Goal: Task Accomplishment & Management: Use online tool/utility

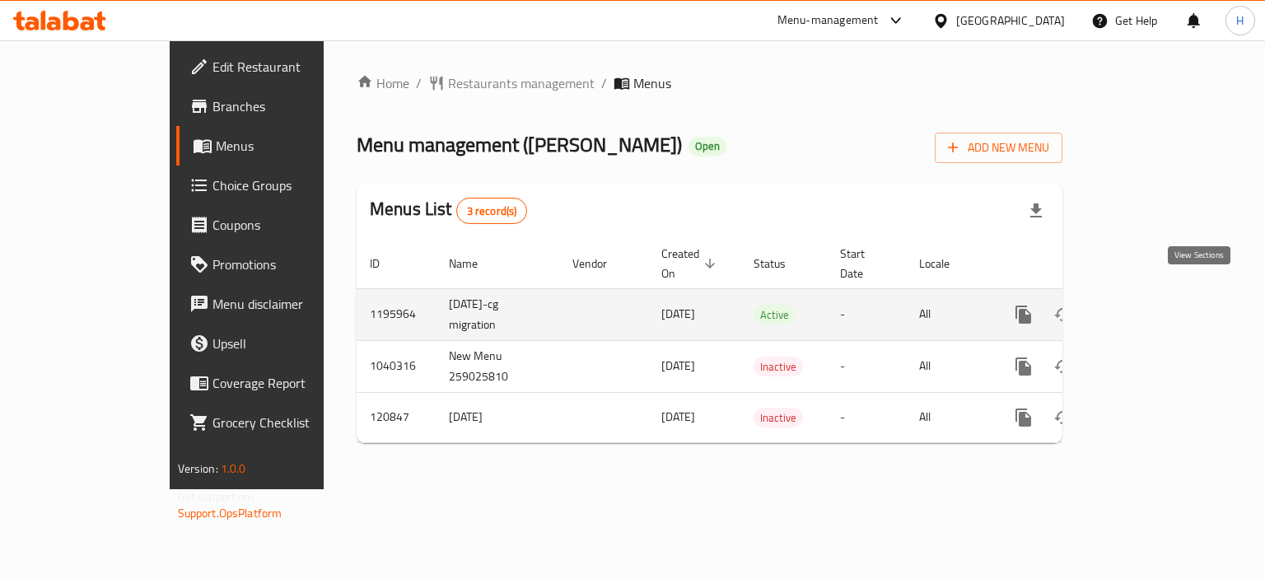
click at [1162, 295] on link "enhanced table" at bounding box center [1143, 315] width 40 height 40
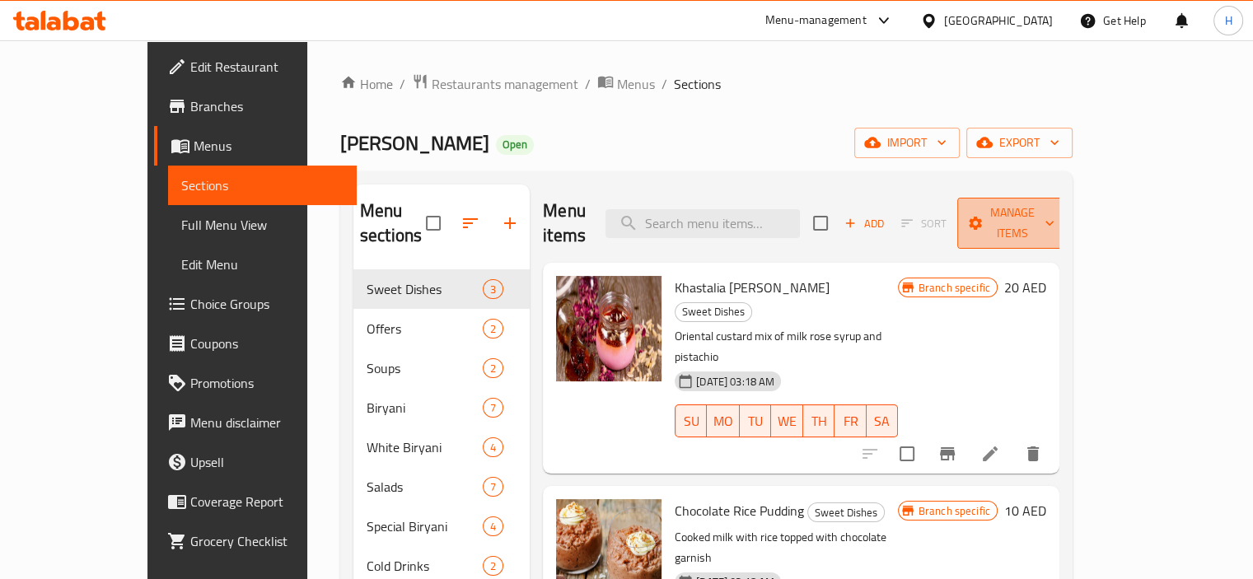
click at [1054, 208] on span "Manage items" at bounding box center [1012, 223] width 84 height 41
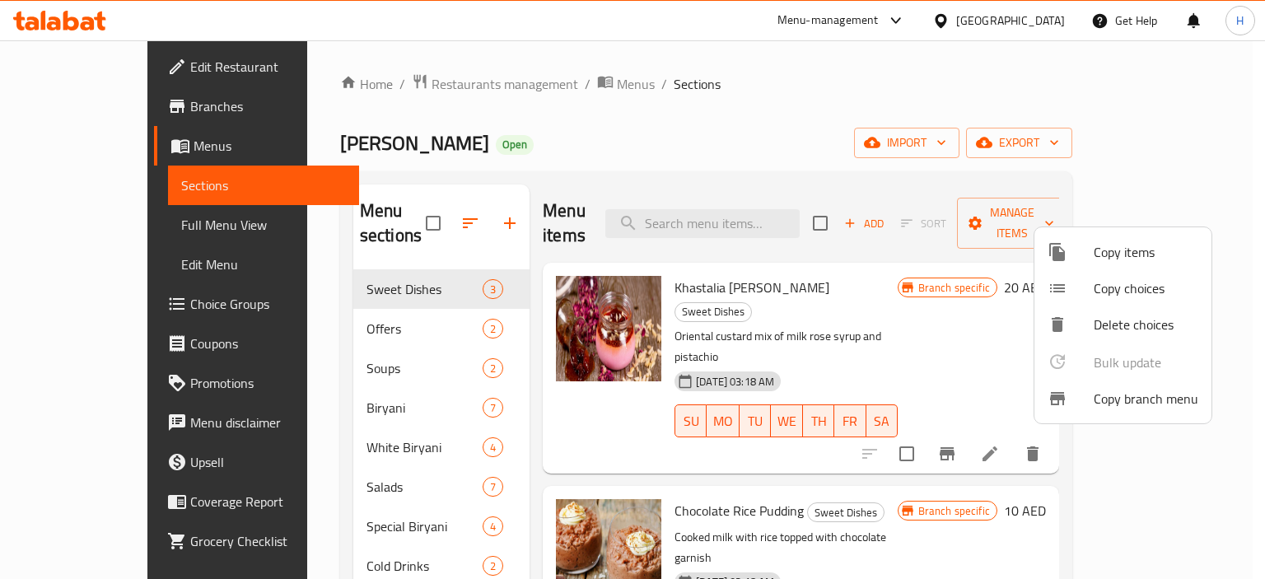
click at [1110, 396] on span "Copy branch menu" at bounding box center [1146, 399] width 105 height 20
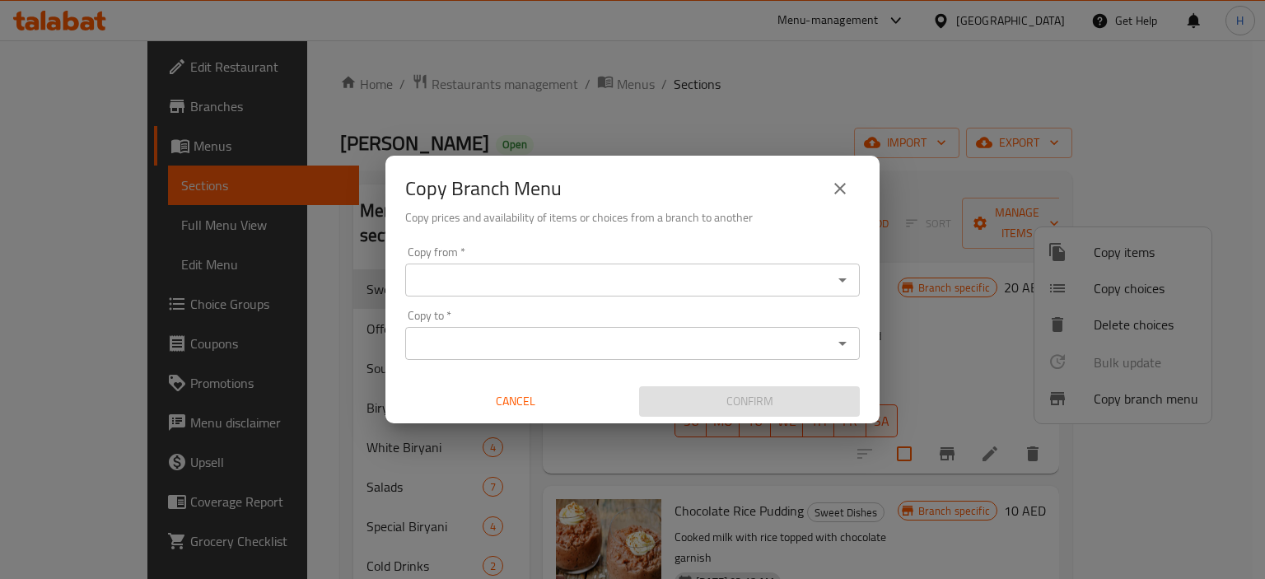
click at [451, 282] on input "Copy from   *" at bounding box center [619, 280] width 418 height 23
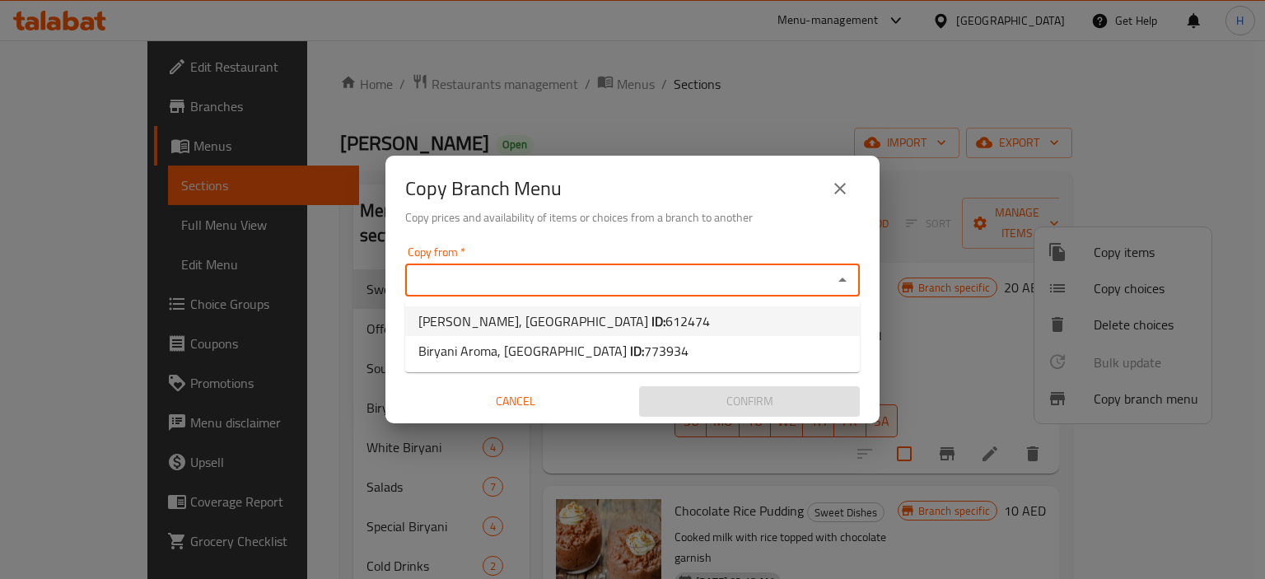
click at [455, 327] on span "[PERSON_NAME], [GEOGRAPHIC_DATA] ID: 612474" at bounding box center [564, 321] width 292 height 20
type input "[PERSON_NAME], [GEOGRAPHIC_DATA]"
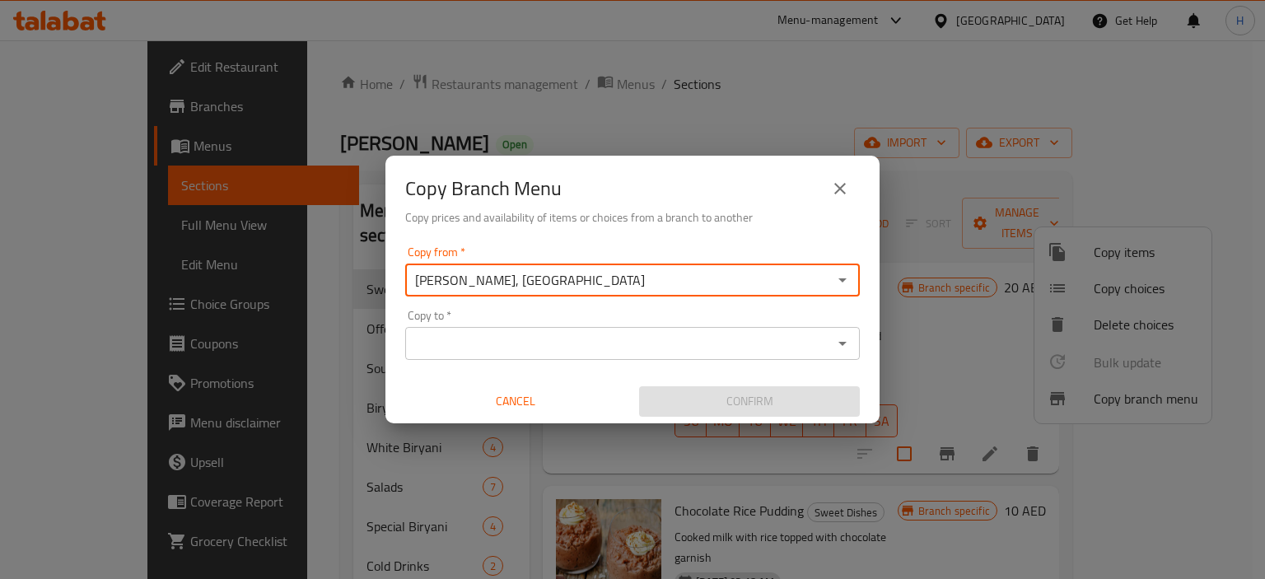
click at [476, 344] on input "Copy to   *" at bounding box center [619, 343] width 418 height 23
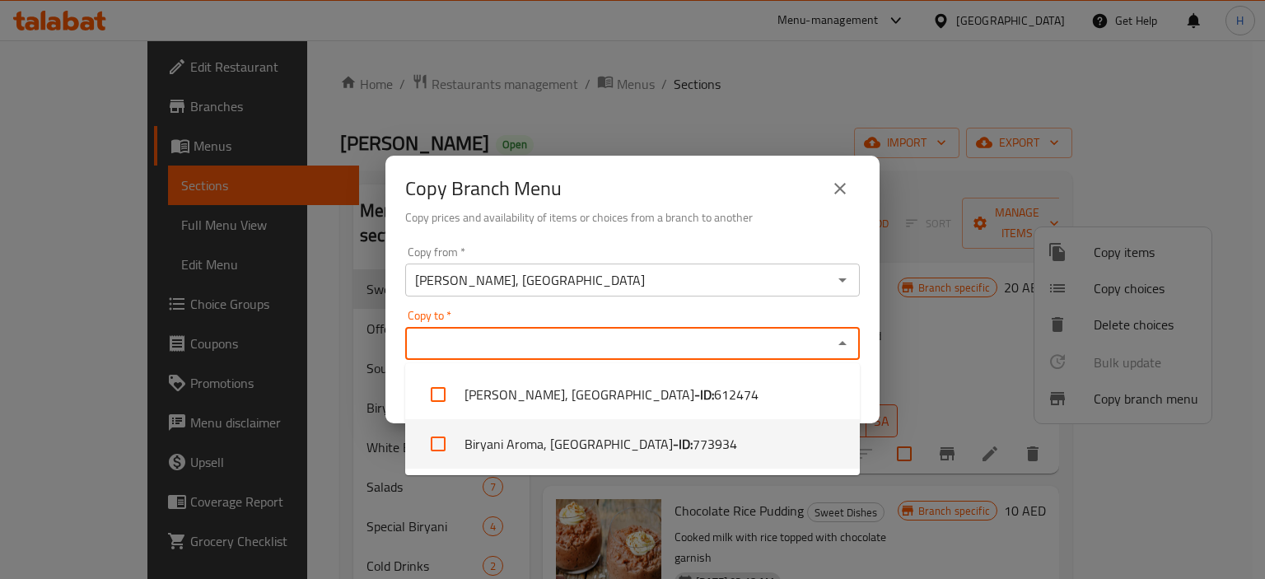
click at [535, 452] on li "Biryani Aroma, [GEOGRAPHIC_DATA] - ID: 773934" at bounding box center [632, 443] width 455 height 49
checkbox input "true"
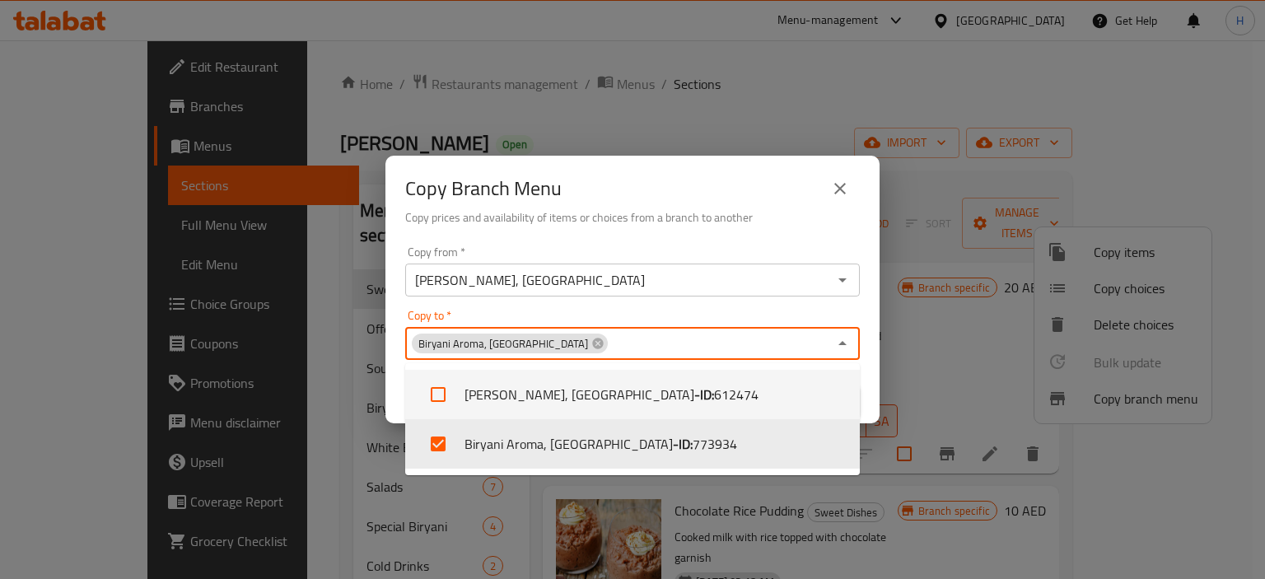
click at [632, 256] on div "Copy from   * [PERSON_NAME], Business Bay Copy from *" at bounding box center [632, 271] width 455 height 50
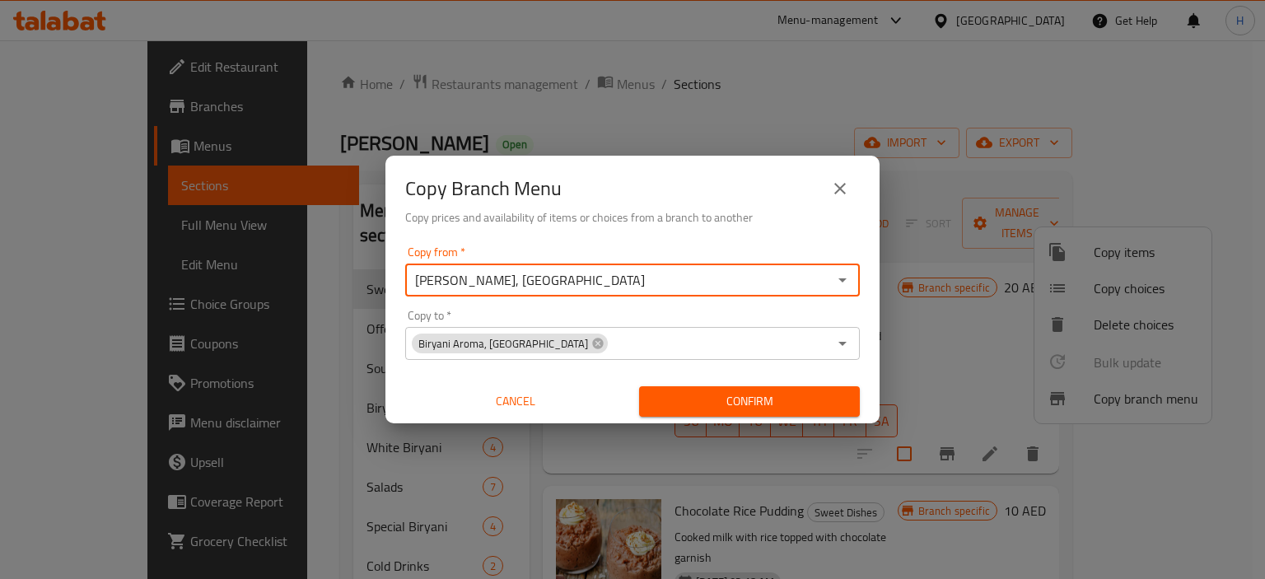
click at [711, 407] on span "Confirm" at bounding box center [749, 401] width 194 height 21
